Goal: Task Accomplishment & Management: Use online tool/utility

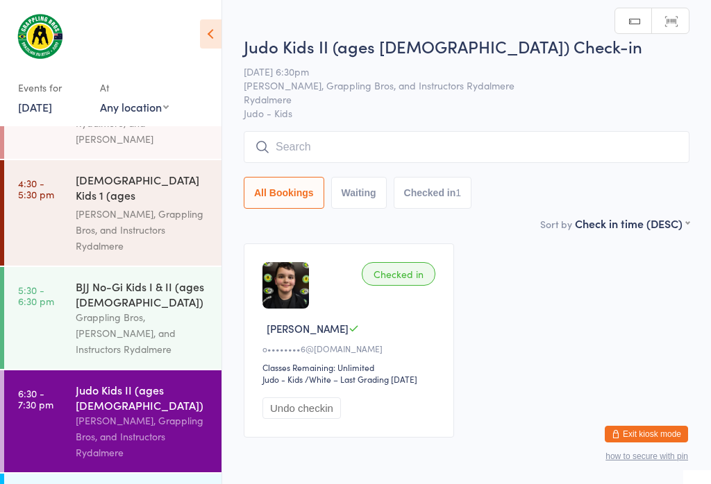
click at [382, 154] on input "search" at bounding box center [467, 147] width 446 height 32
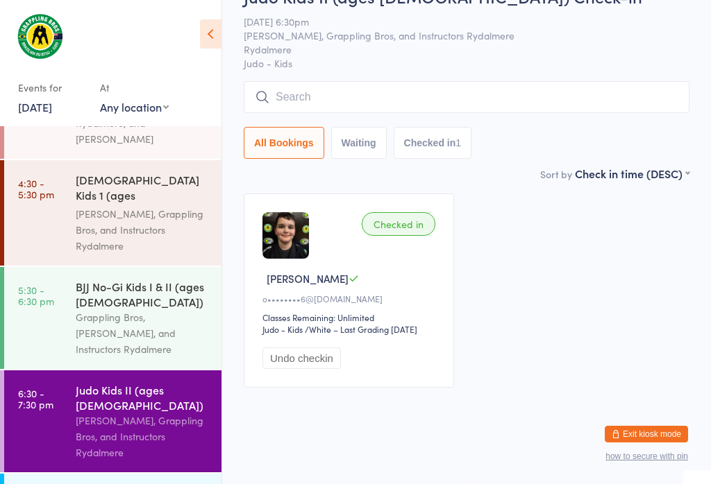
scroll to position [133, 0]
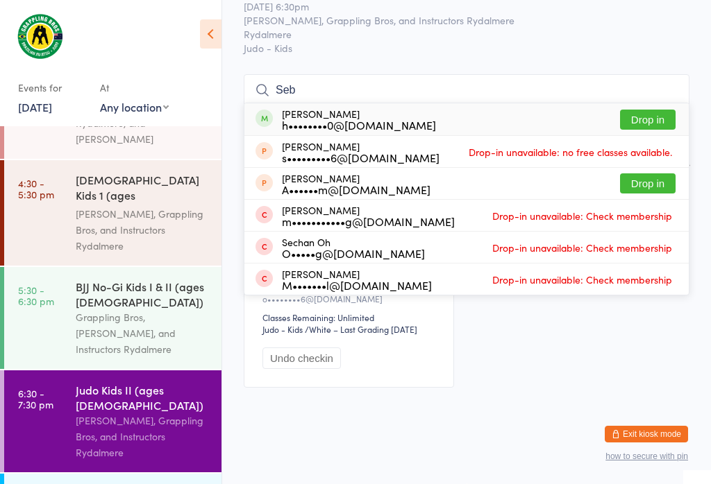
click at [670, 74] on input "Seb" at bounding box center [467, 90] width 446 height 32
type input "Seb"
click at [638, 110] on button "Drop in" at bounding box center [648, 120] width 56 height 20
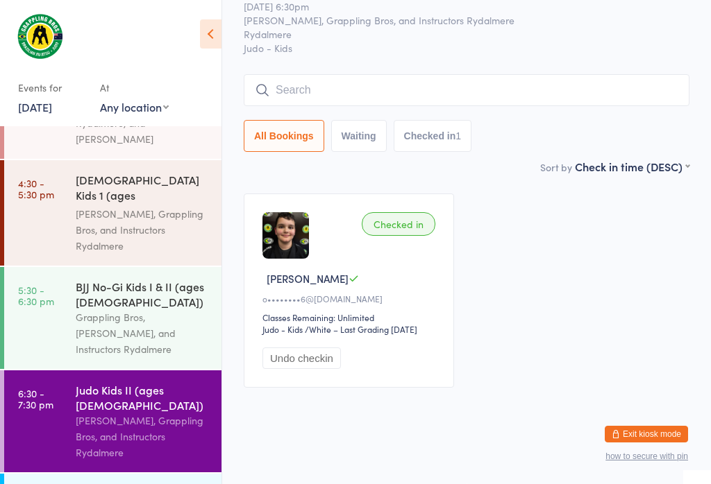
scroll to position [62, 0]
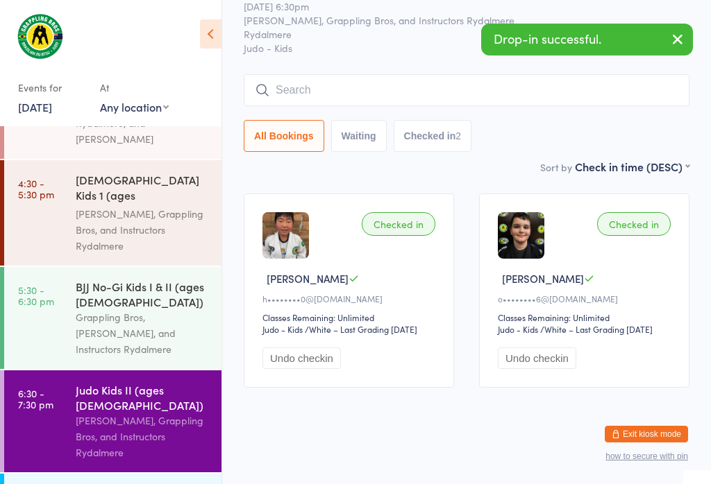
click at [380, 81] on input "search" at bounding box center [467, 90] width 446 height 32
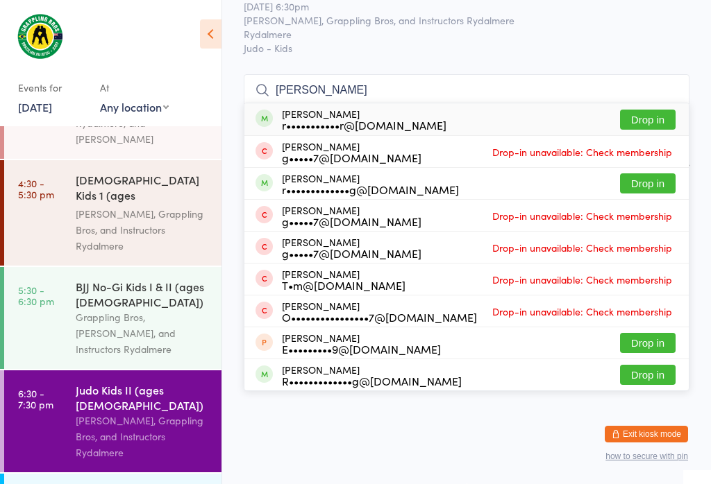
type input "[PERSON_NAME]"
click at [647, 110] on button "Drop in" at bounding box center [648, 120] width 56 height 20
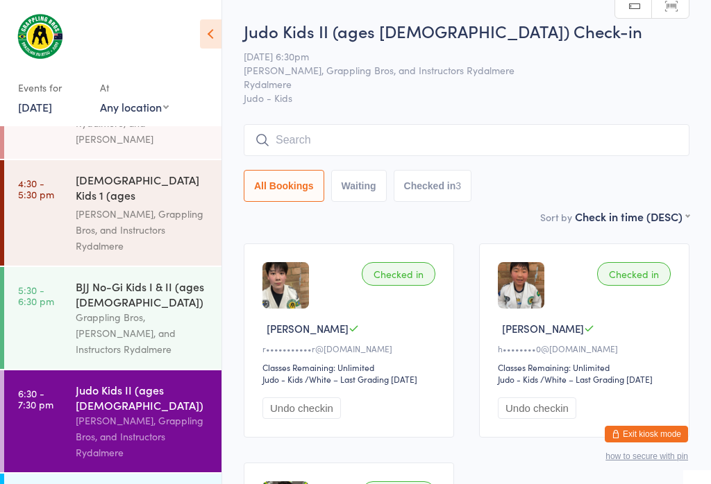
scroll to position [0, 0]
click at [528, 130] on input "search" at bounding box center [467, 140] width 446 height 32
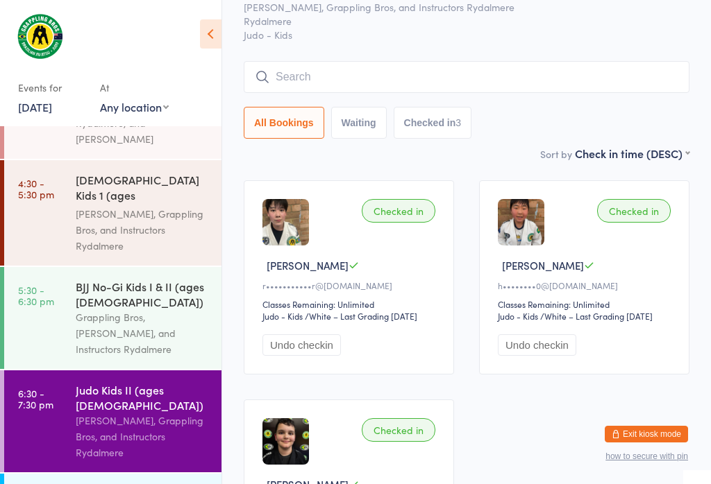
scroll to position [126, 0]
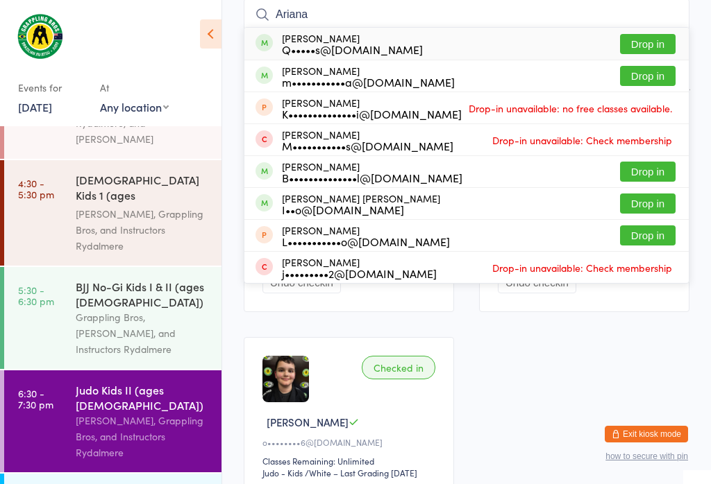
type input "Ariana"
click at [661, 34] on button "Drop in" at bounding box center [648, 44] width 56 height 20
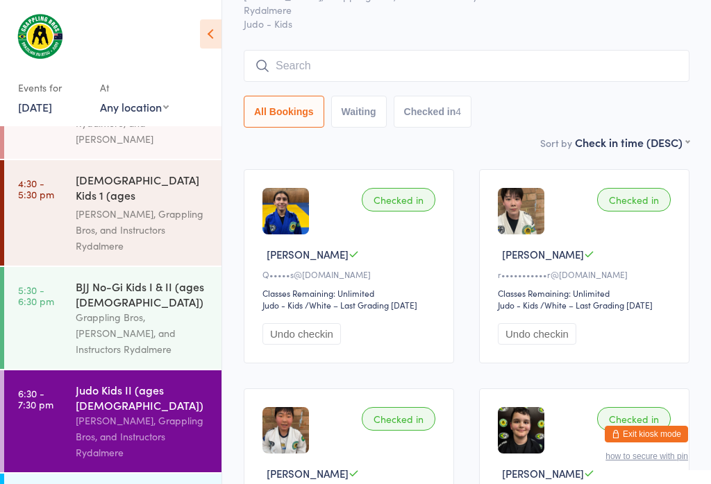
click at [435, 67] on input "search" at bounding box center [467, 66] width 446 height 32
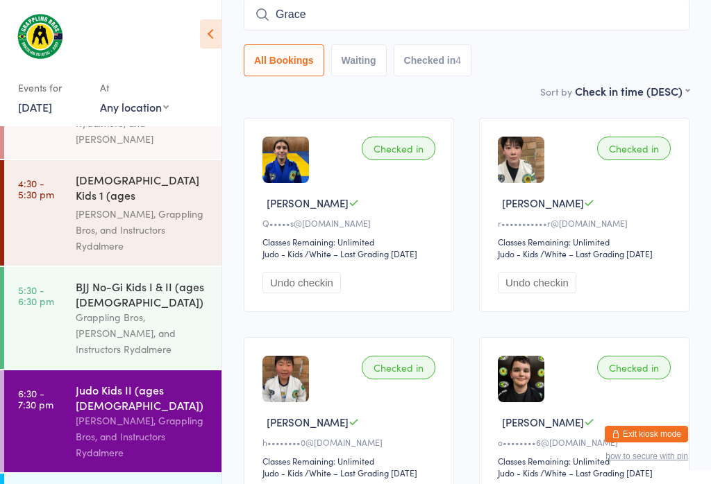
click at [646, 28] on input "Grace" at bounding box center [467, 15] width 446 height 32
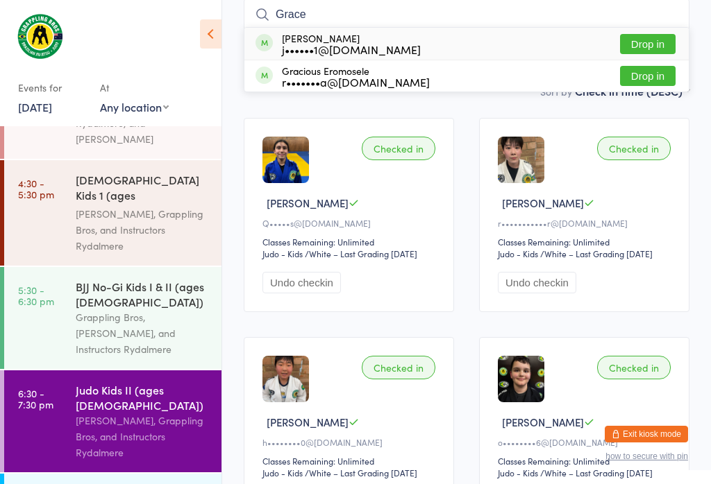
type input "Grace"
click at [657, 40] on button "Drop in" at bounding box center [648, 44] width 56 height 20
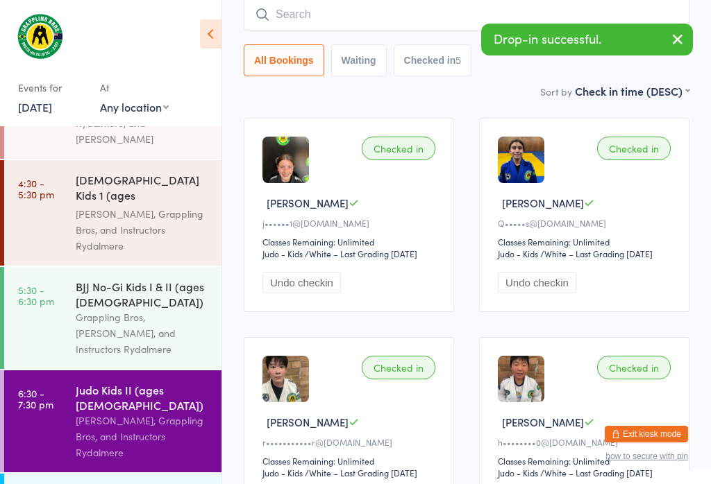
click at [366, 14] on input "search" at bounding box center [467, 15] width 446 height 32
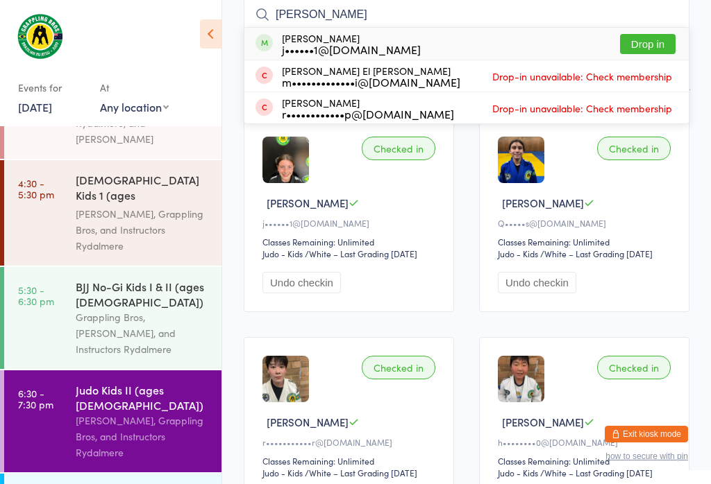
type input "[PERSON_NAME]"
click at [654, 35] on button "Drop in" at bounding box center [648, 44] width 56 height 20
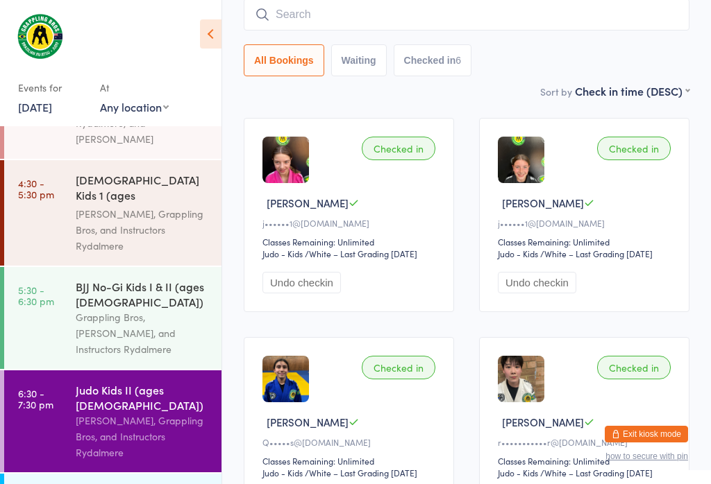
click at [455, 9] on input "search" at bounding box center [467, 15] width 446 height 32
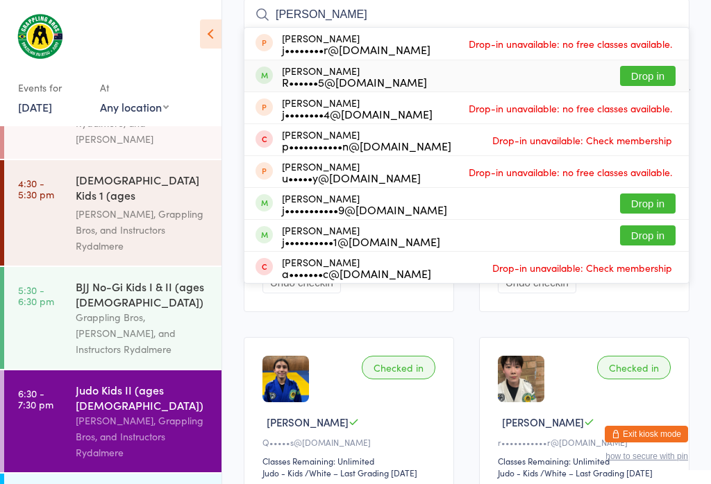
type input "[PERSON_NAME]"
click at [657, 75] on button "Drop in" at bounding box center [648, 76] width 56 height 20
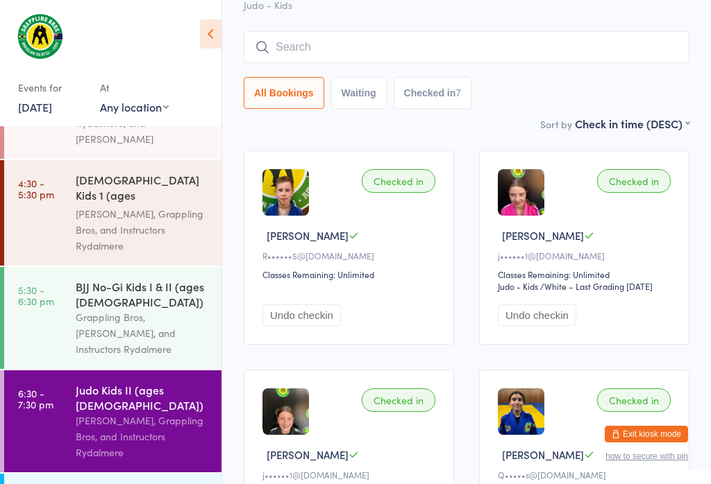
click at [550, 37] on input "search" at bounding box center [467, 47] width 446 height 32
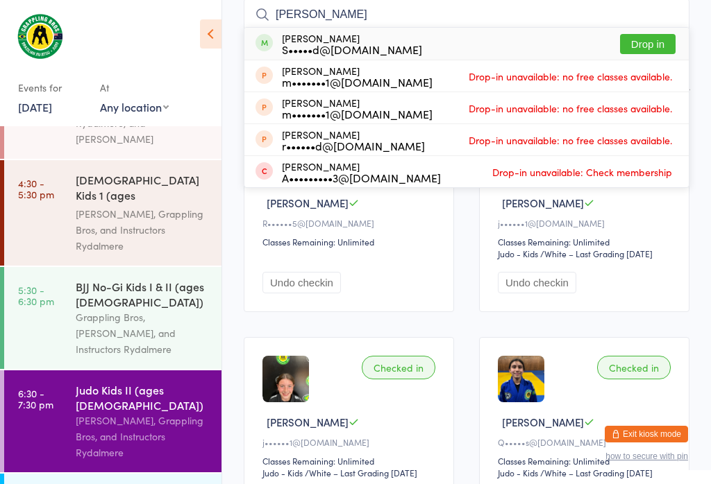
type input "[PERSON_NAME]"
click at [652, 40] on button "Drop in" at bounding box center [648, 44] width 56 height 20
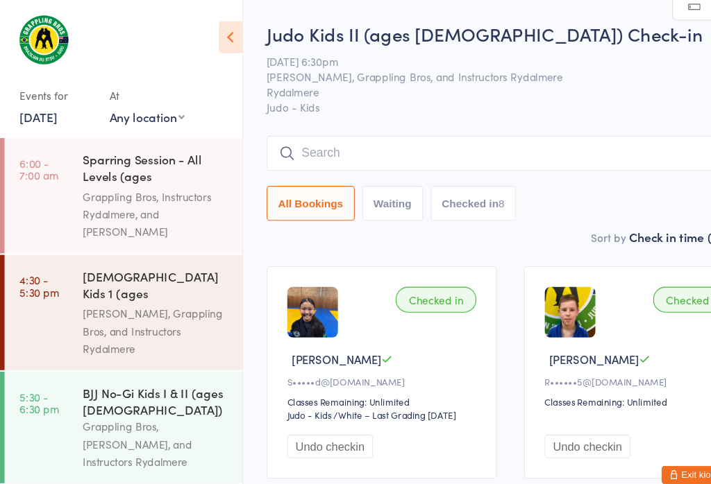
scroll to position [0, 22]
